Goal: Check status: Check status

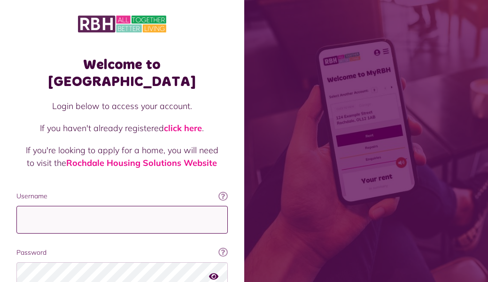
type input "**********"
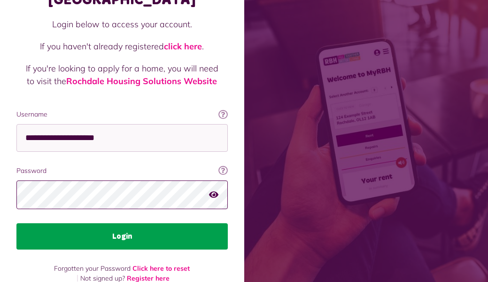
scroll to position [81, 0]
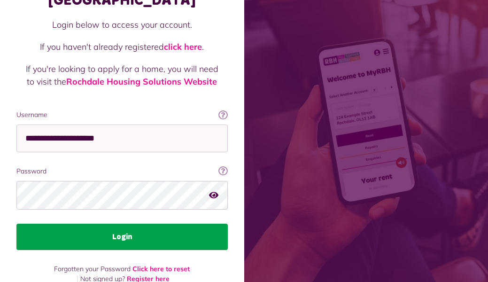
click at [115, 224] on button "Login" at bounding box center [121, 237] width 211 height 26
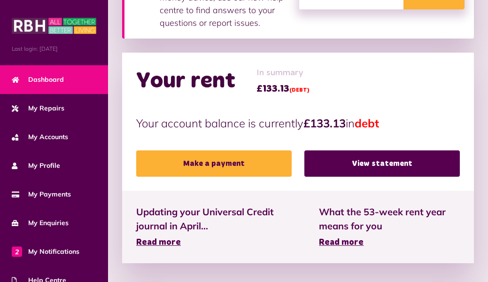
scroll to position [194, 0]
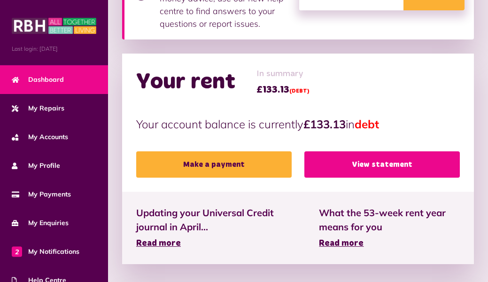
click at [362, 167] on link "View statement" at bounding box center [381, 164] width 155 height 26
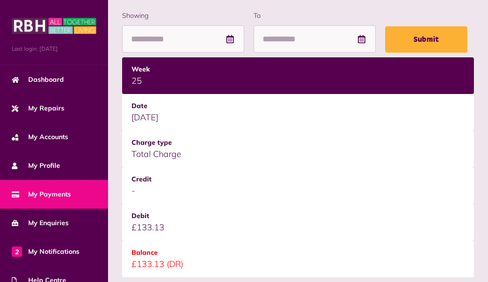
scroll to position [155, 0]
